Goal: Task Accomplishment & Management: Manage account settings

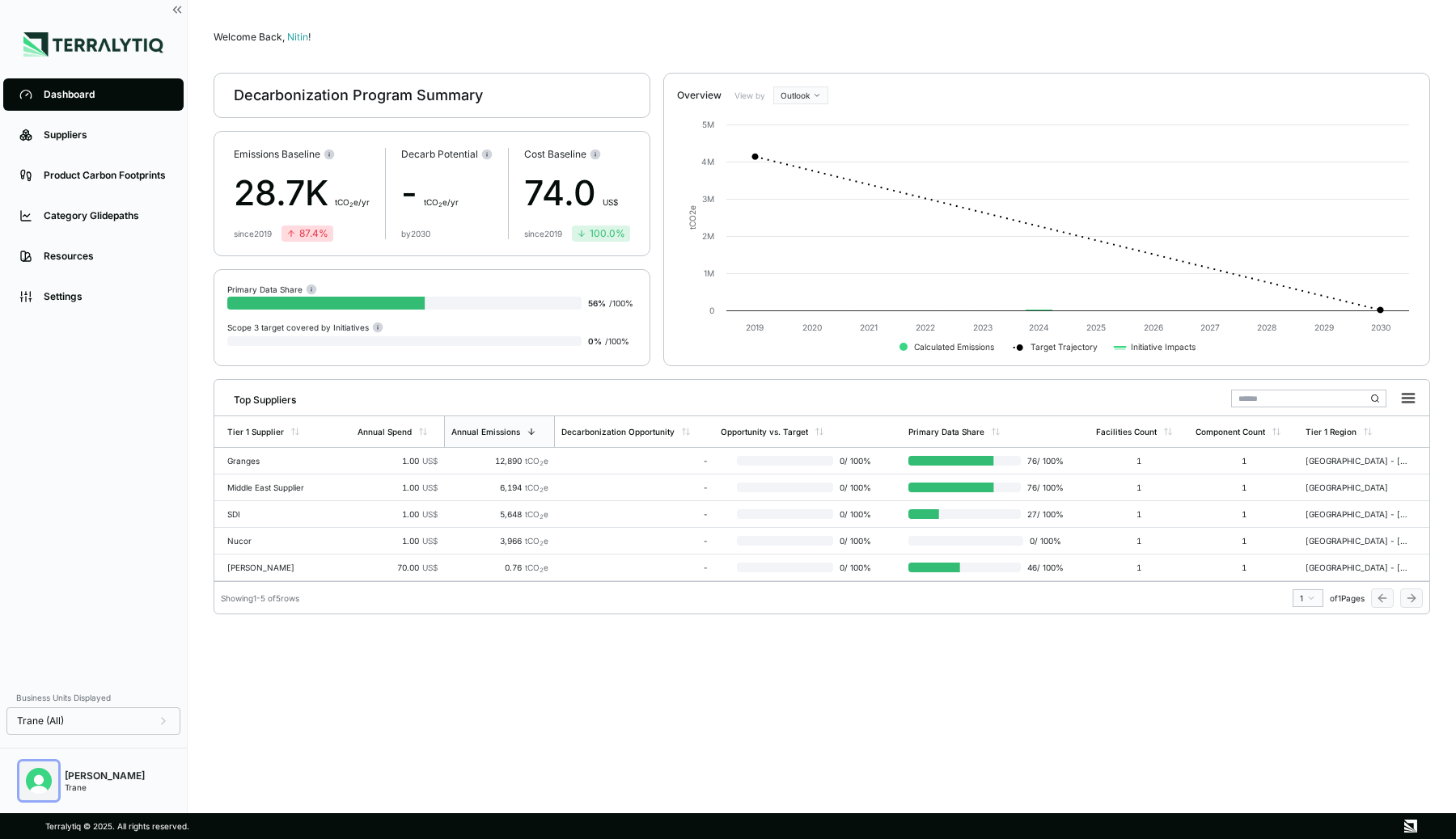
click at [32, 776] on img "Open user button" at bounding box center [38, 780] width 26 height 26
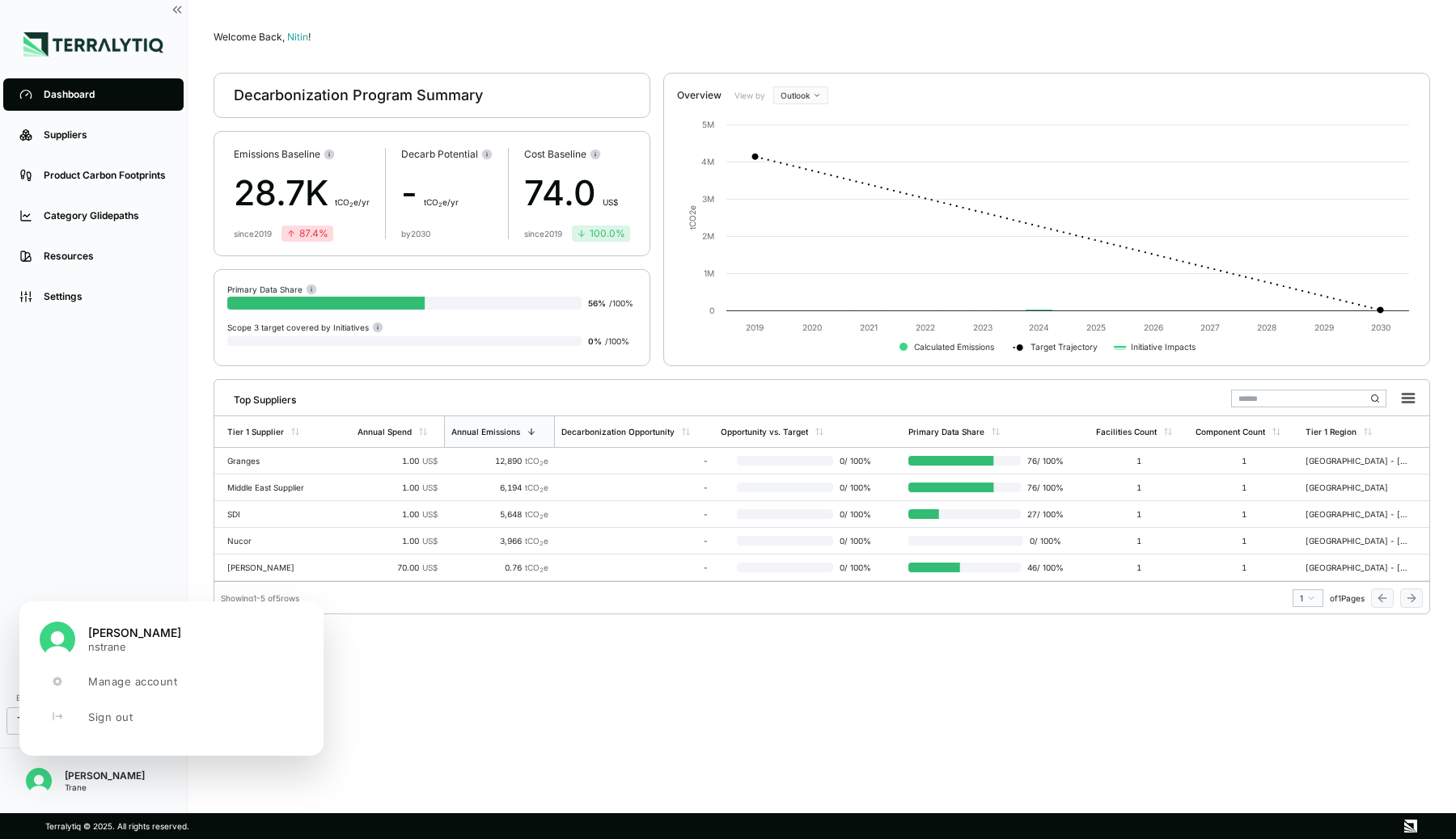
click at [105, 470] on div "Dashboard Suppliers Product Carbon Footprints Category Glidepaths Resources Set…" at bounding box center [93, 378] width 187 height 608
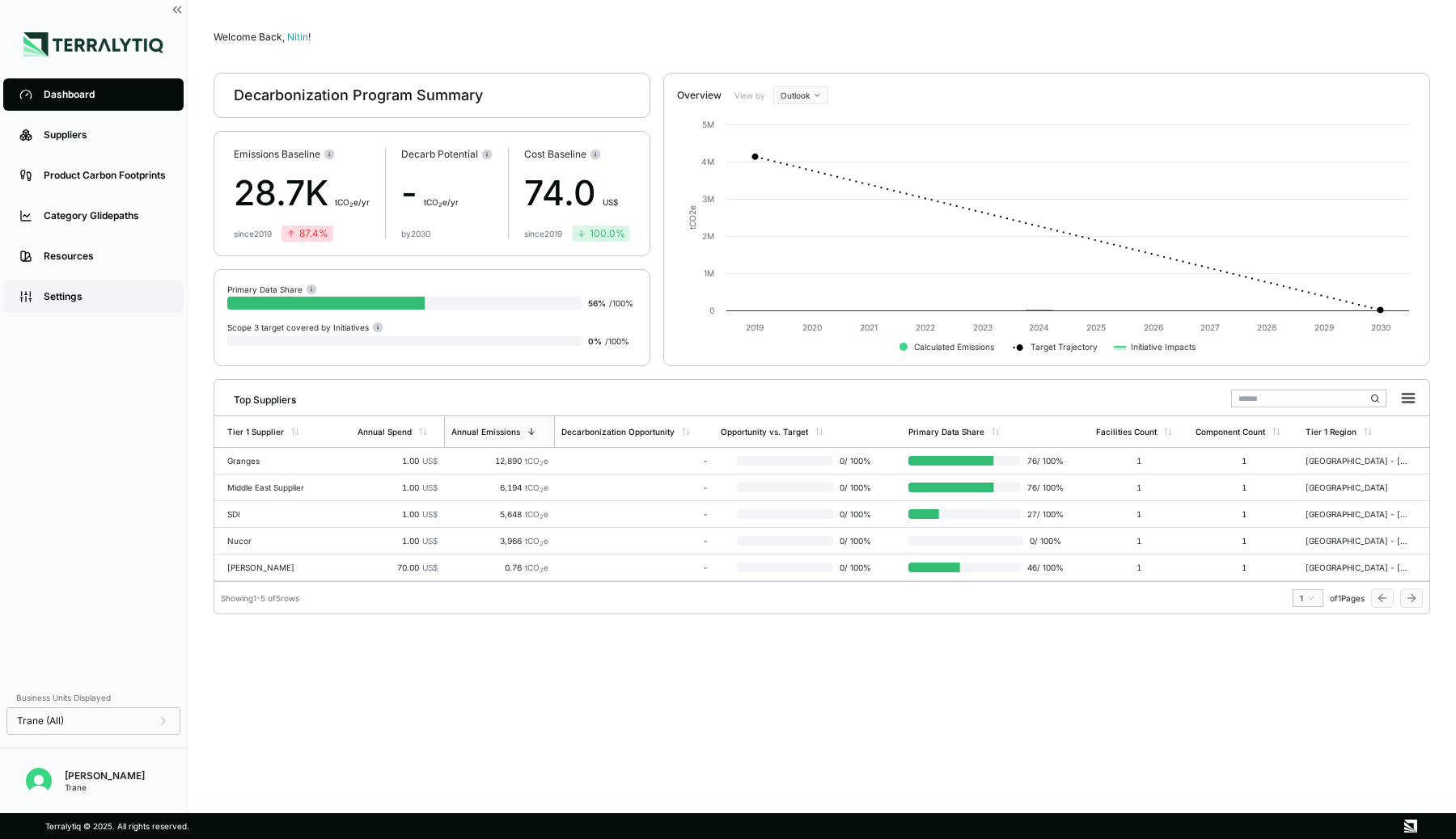
click at [118, 302] on div "Settings" at bounding box center [105, 296] width 123 height 13
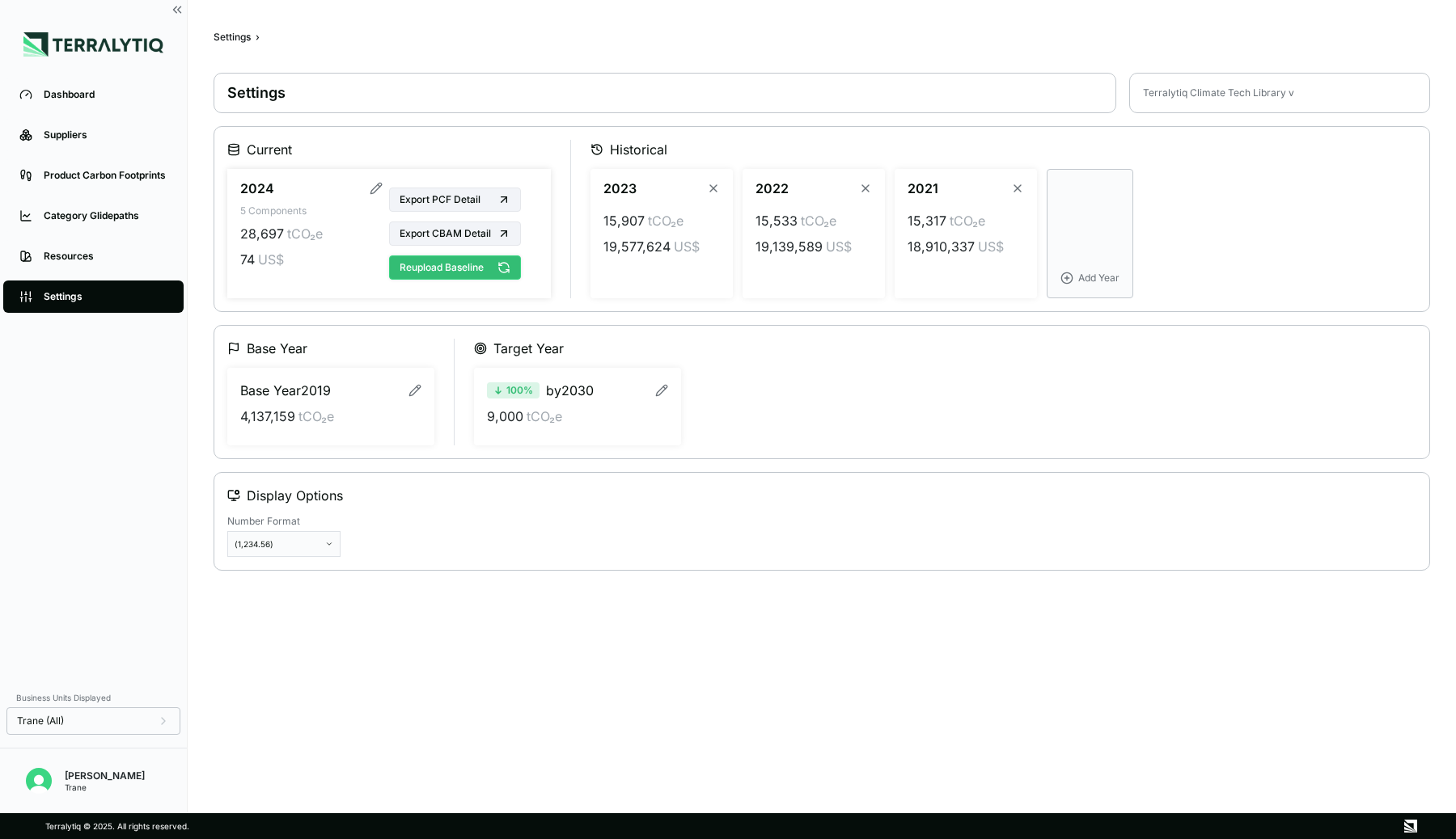
click at [451, 266] on button "Reupload Baseline" at bounding box center [454, 267] width 132 height 24
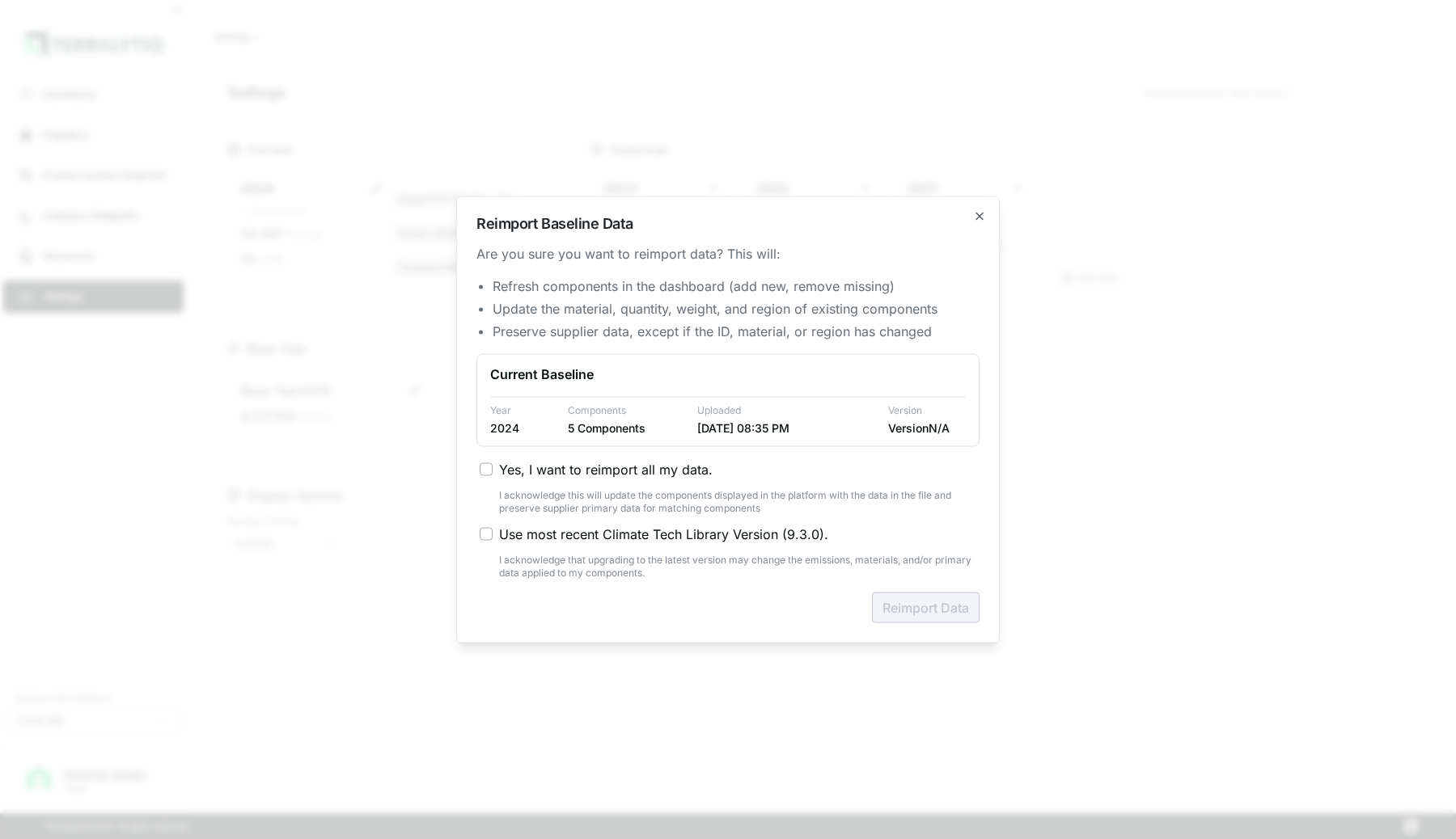
click at [618, 472] on span "Yes, I want to reimport all my data." at bounding box center [605, 470] width 214 height 20
click at [492, 472] on button "Yes, I want to reimport all my data." at bounding box center [486, 469] width 13 height 13
click at [903, 602] on button "Reimport Data" at bounding box center [925, 608] width 107 height 31
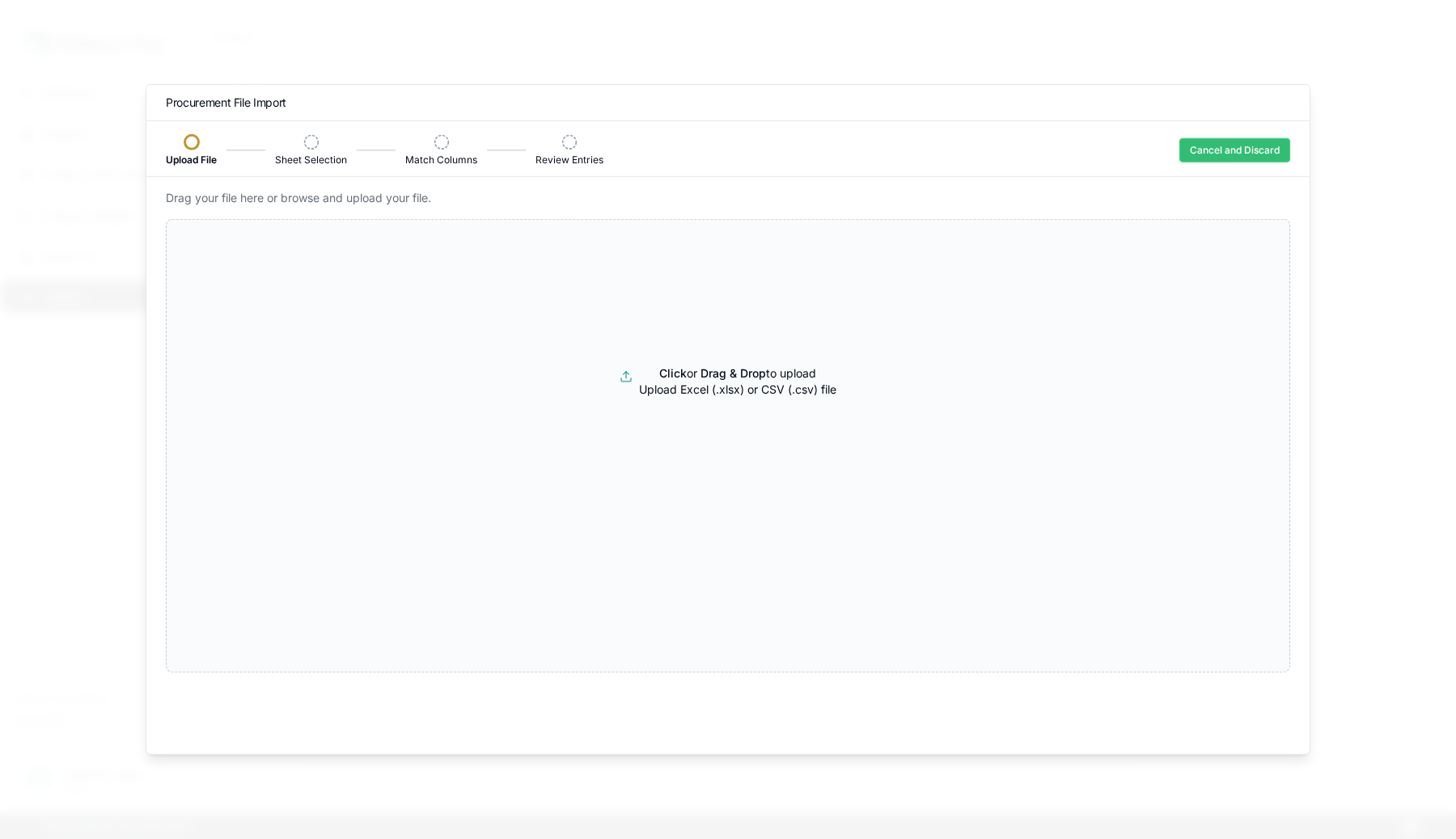
click at [1279, 154] on button "Cancel and Discard" at bounding box center [1234, 150] width 111 height 24
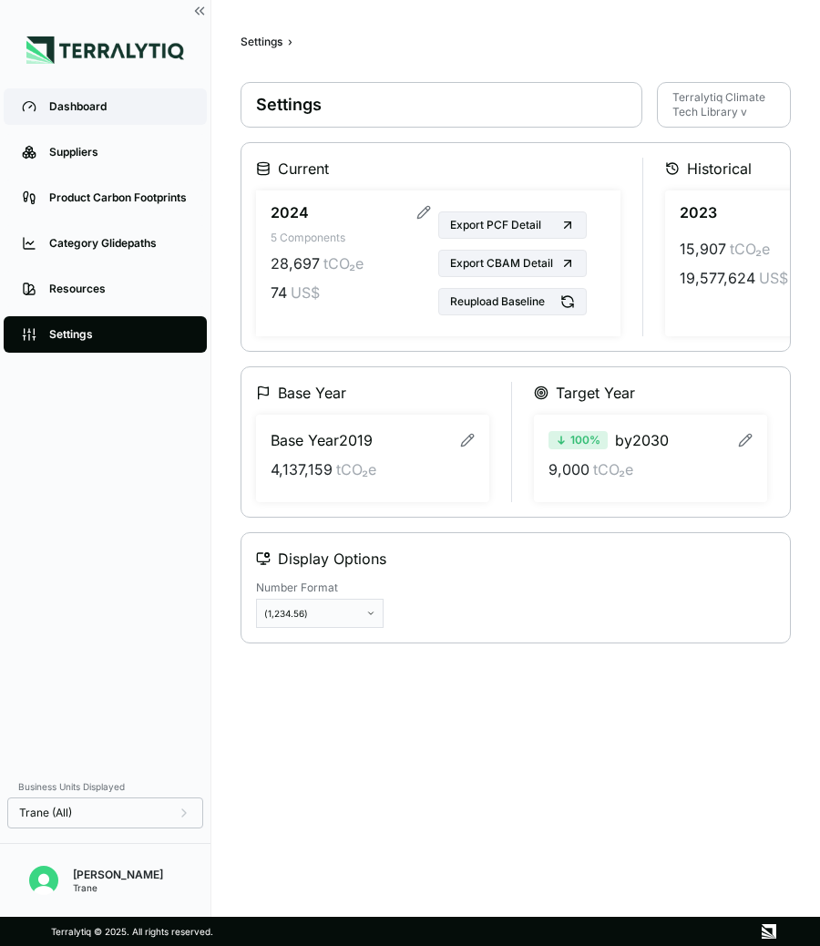
click at [132, 102] on div "Dashboard" at bounding box center [118, 106] width 139 height 15
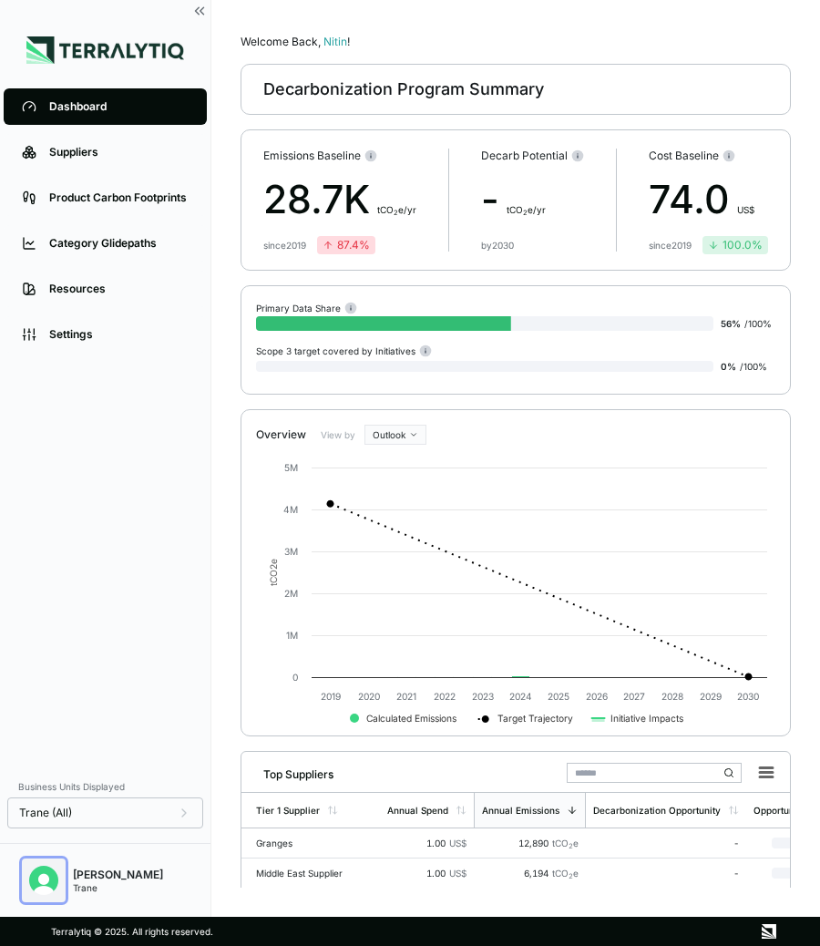
click at [46, 871] on img "Open user button" at bounding box center [43, 880] width 29 height 29
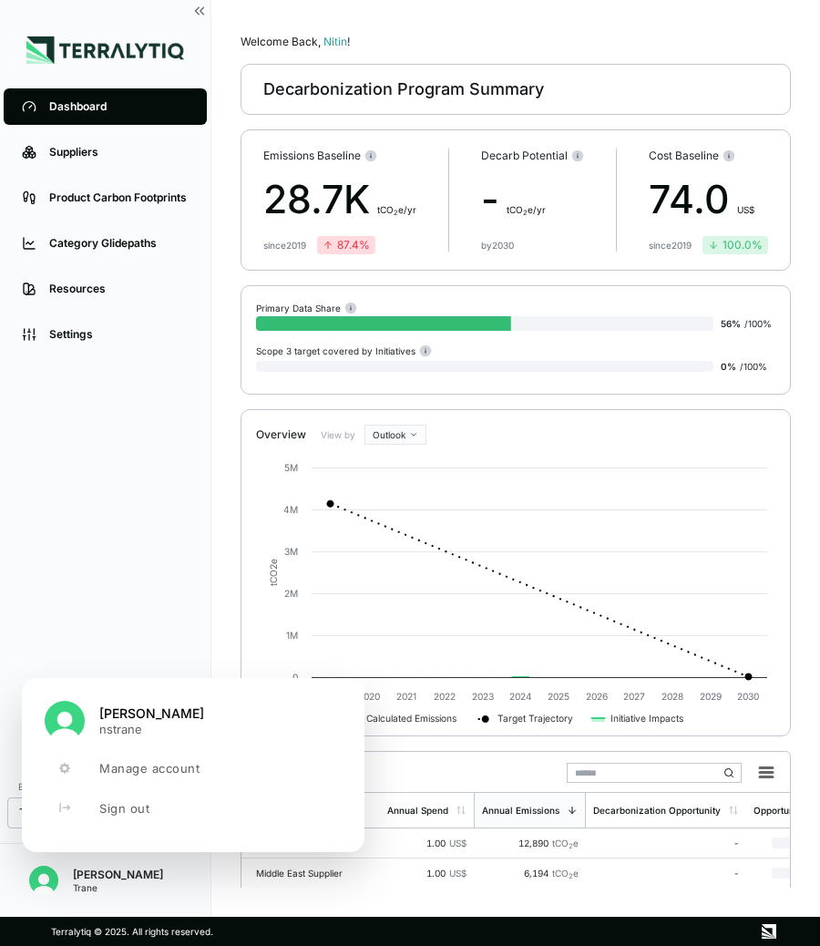
click at [129, 513] on div "Dashboard Suppliers Product Carbon Footprints Category Glidepaths Resources Set…" at bounding box center [105, 426] width 211 height 685
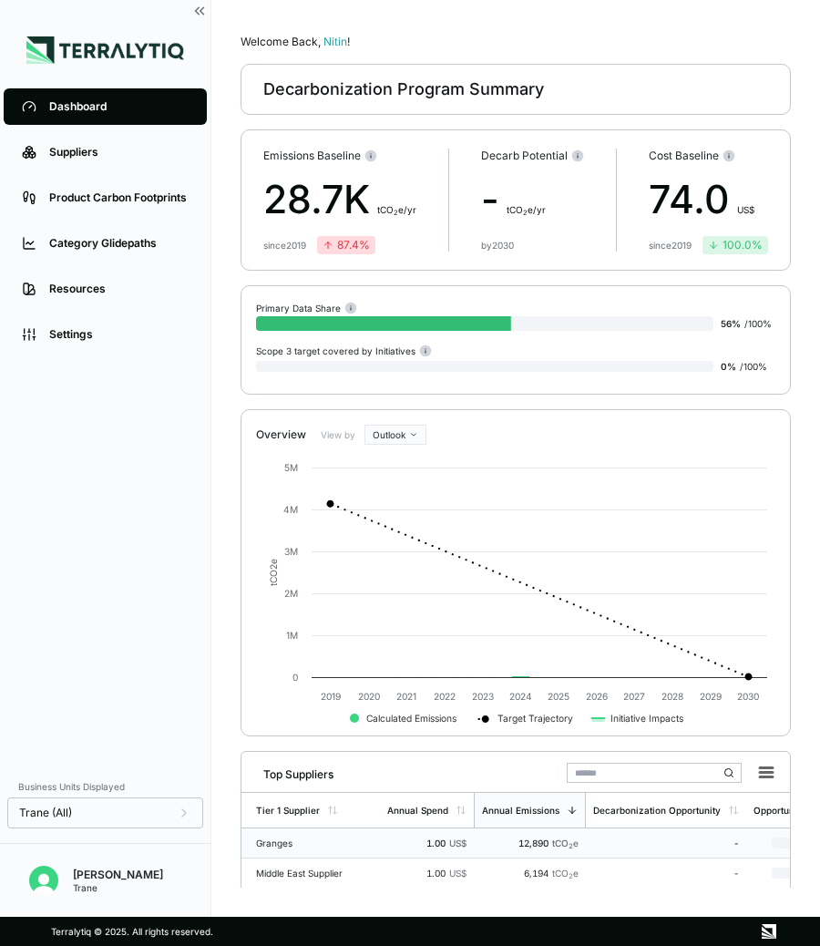
click at [405, 840] on div "1.00 US$" at bounding box center [426, 843] width 79 height 11
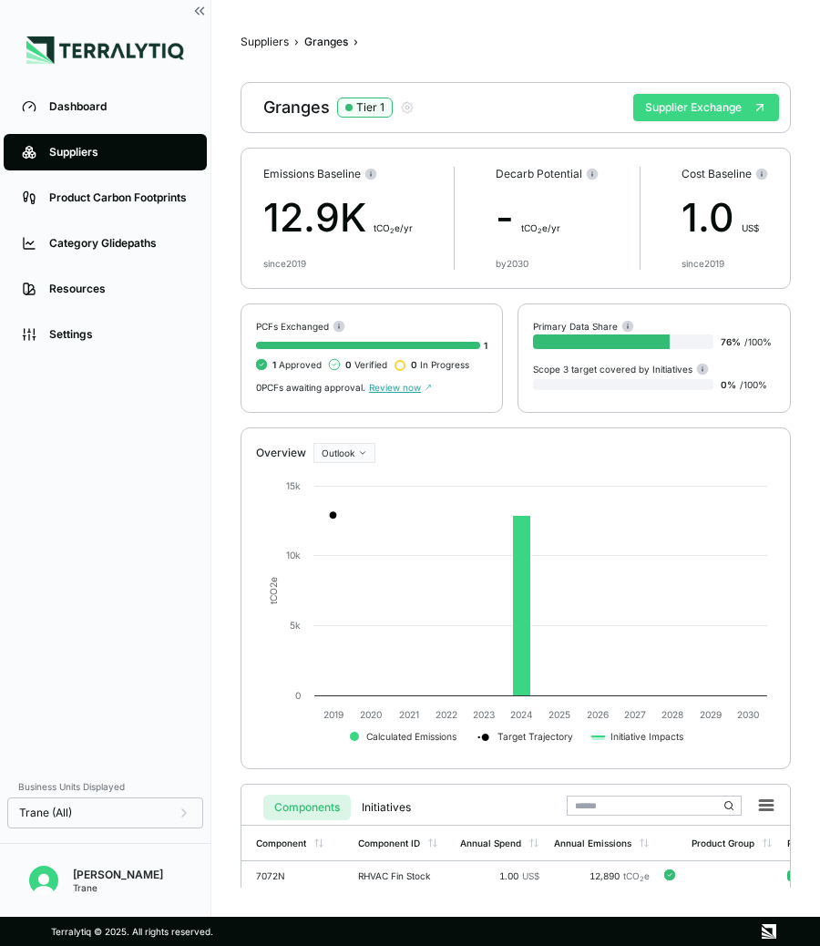
click at [690, 111] on button "Supplier Exchange" at bounding box center [707, 107] width 146 height 27
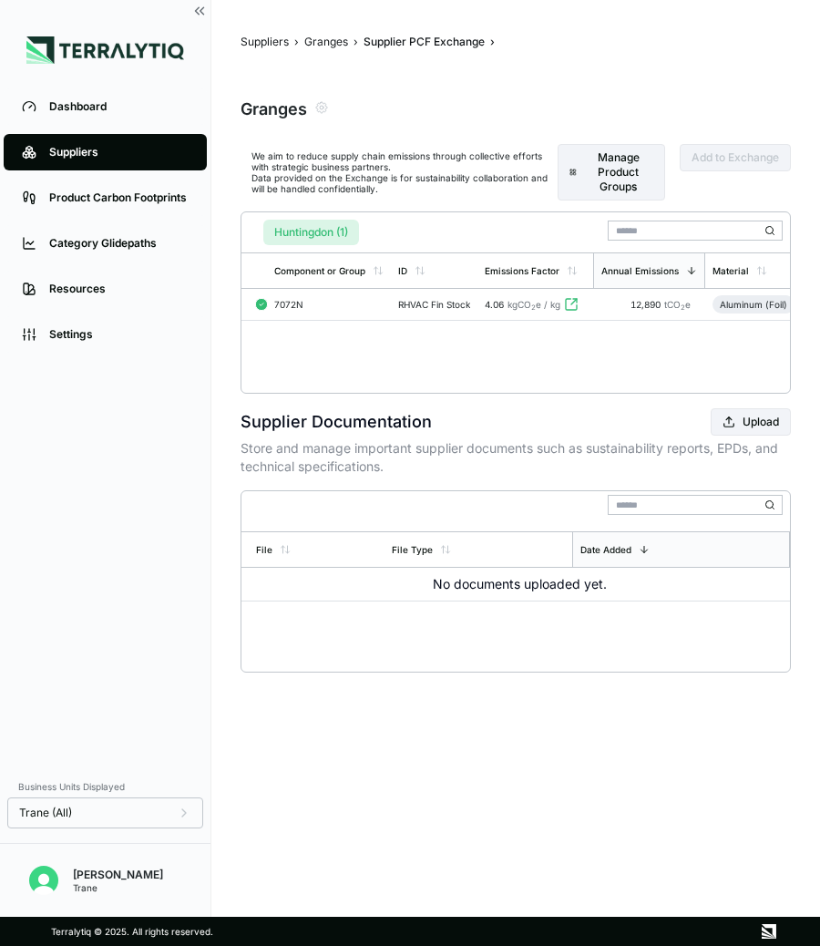
click at [93, 149] on div "Suppliers" at bounding box center [118, 152] width 139 height 15
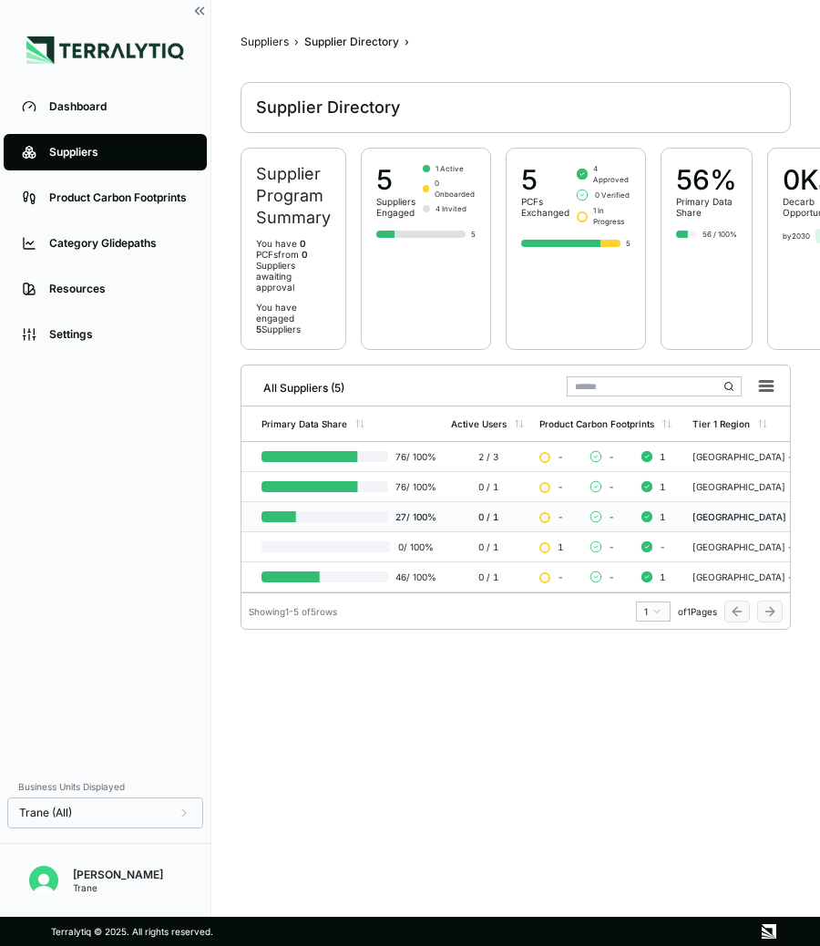
scroll to position [0, 665]
click at [488, 451] on div "2 / 3" at bounding box center [487, 456] width 74 height 11
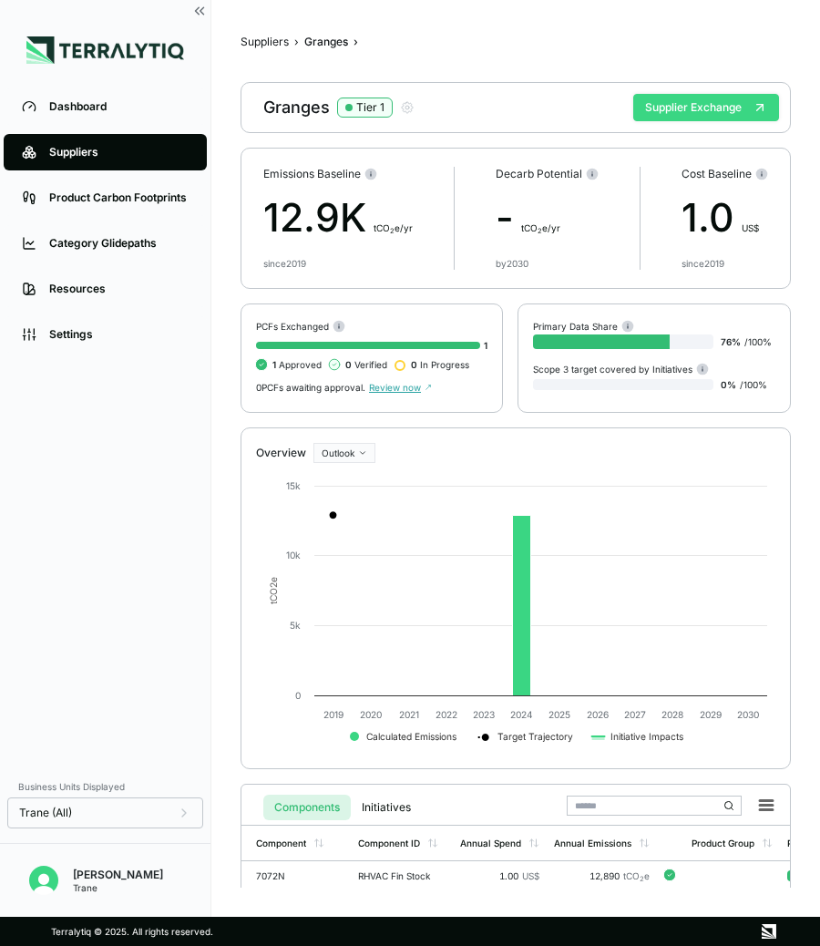
click at [710, 112] on button "Supplier Exchange" at bounding box center [707, 107] width 146 height 27
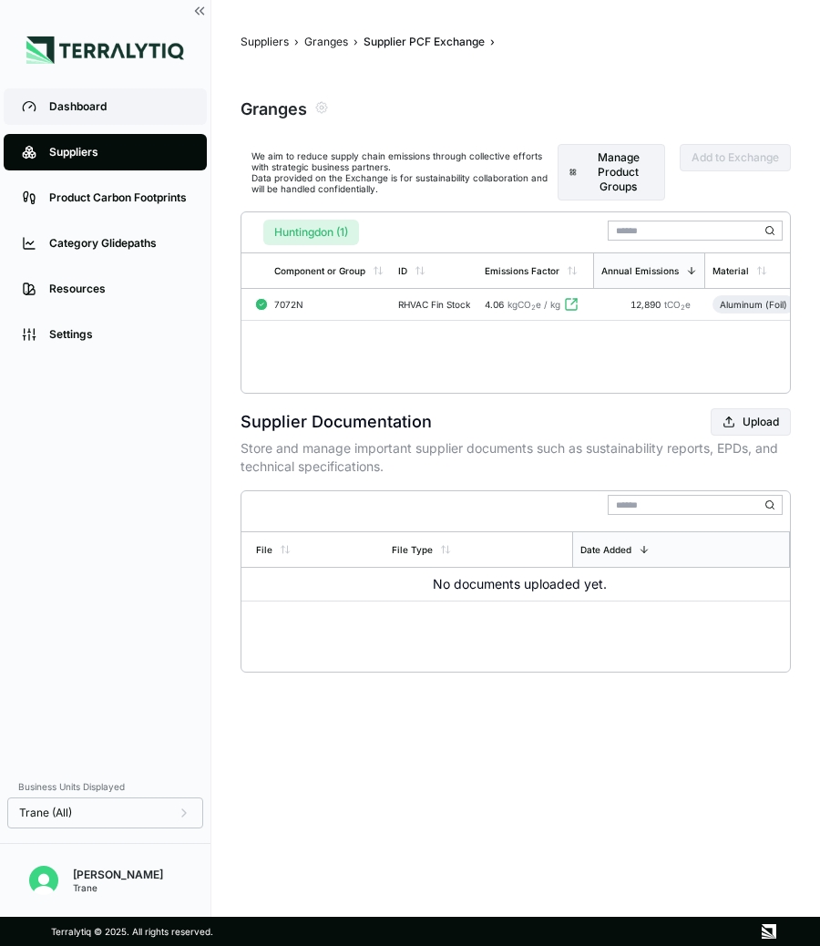
click at [72, 108] on div "Dashboard" at bounding box center [118, 106] width 139 height 15
